Goal: Find specific page/section

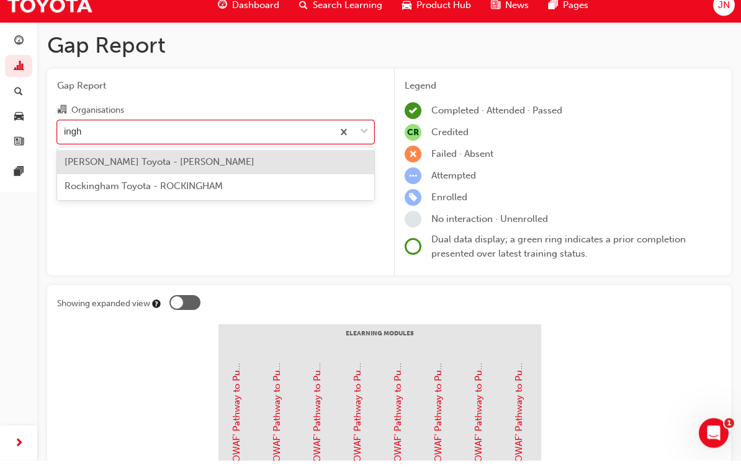
click at [246, 163] on div "[PERSON_NAME] Toyota - [PERSON_NAME]" at bounding box center [215, 175] width 317 height 24
type input "ingh"
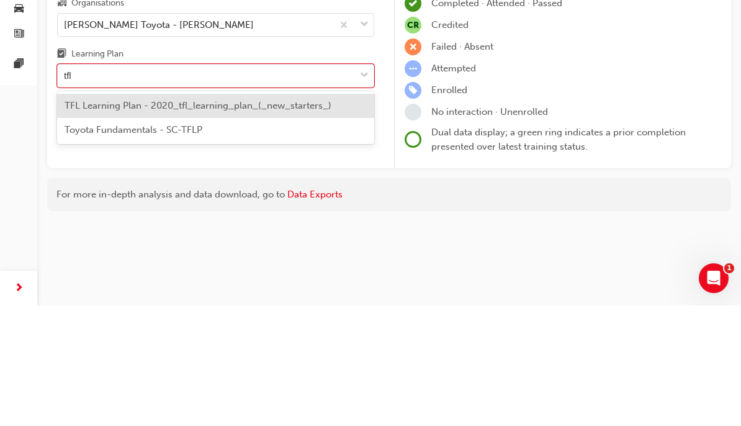
click at [287, 220] on span "TFL Learning Plan - 2020_tfl_learning_plan_(_new_starters_)" at bounding box center [198, 225] width 267 height 11
type input "tfl"
click at [211, 238] on div "Toyota Fundamentals - SC-TFLP" at bounding box center [215, 250] width 317 height 24
type input "tfl"
click at [288, 220] on span "TFL Learning Plan - 2020_tfl_learning_plan_(_new_starters_)" at bounding box center [198, 225] width 267 height 11
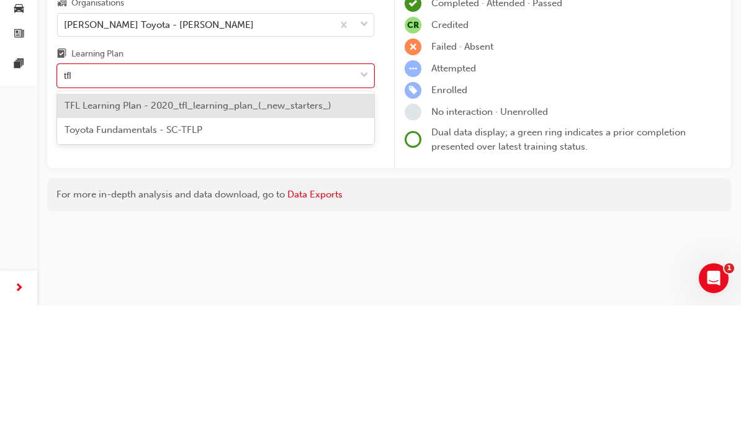
type input "tfl"
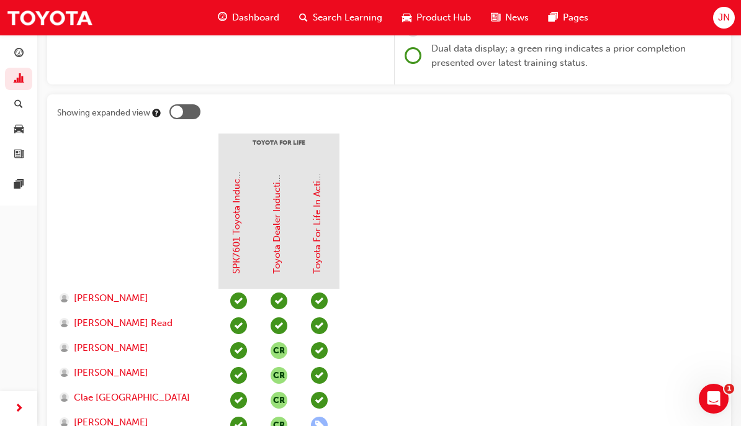
scroll to position [197, 0]
